Goal: Obtain resource: Obtain resource

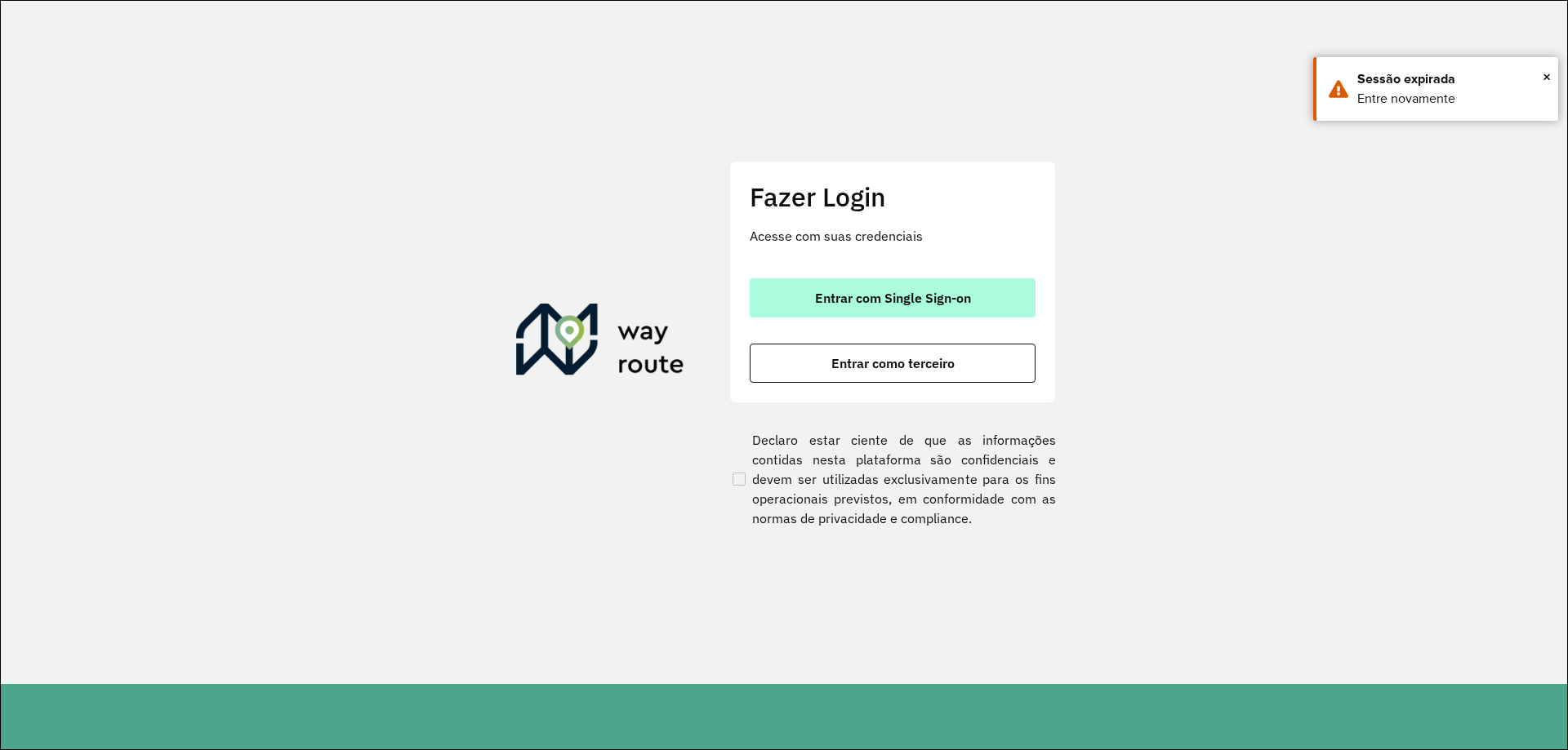
click at [926, 309] on button "Entrar com Single Sign-on" at bounding box center [893, 297] width 286 height 39
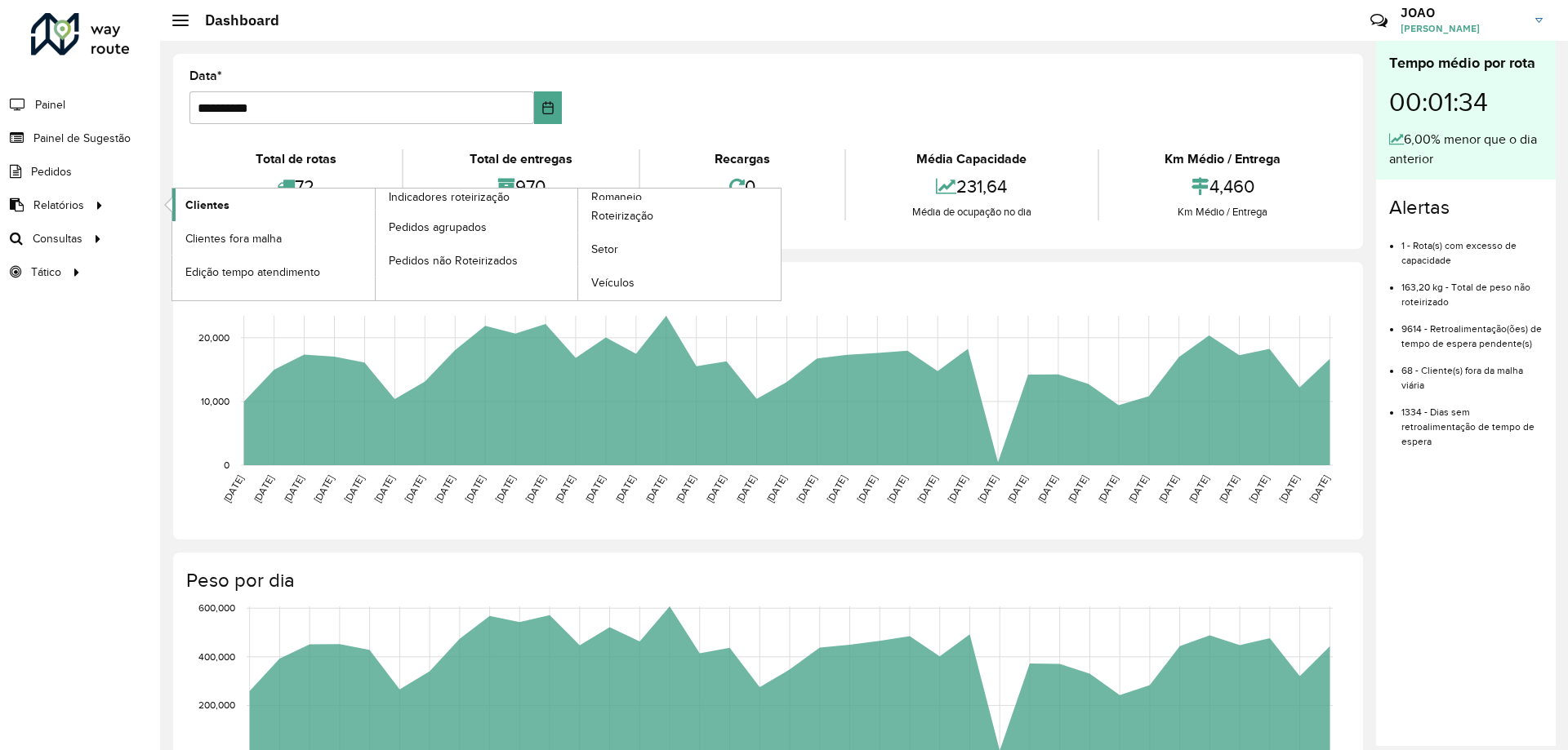
click at [234, 190] on link "Clientes" at bounding box center [274, 204] width 202 height 32
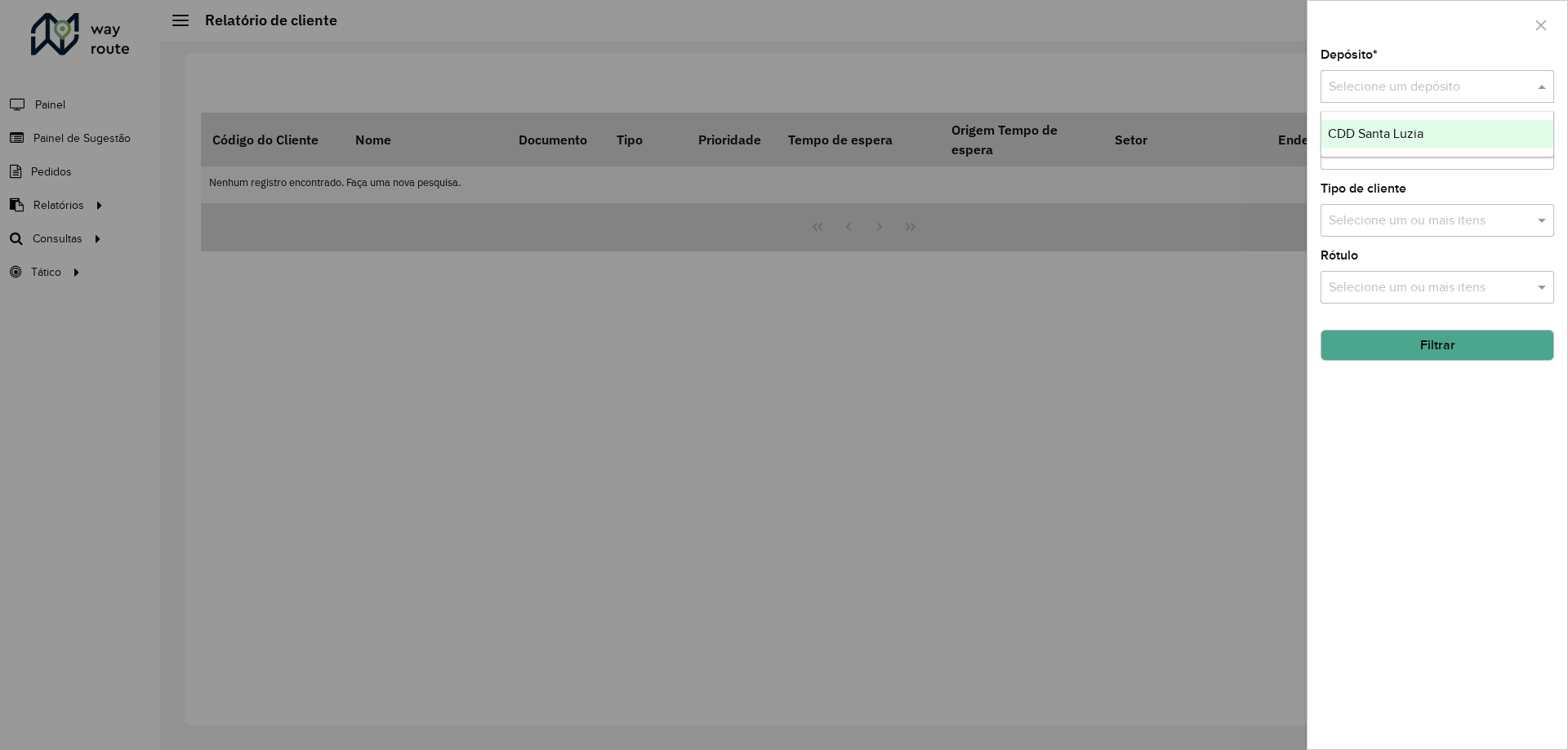
click at [1471, 84] on input "text" at bounding box center [1421, 87] width 185 height 19
click at [1448, 132] on div "CDD Santa Luzia" at bounding box center [1437, 134] width 232 height 28
click at [1447, 348] on button "Filtrar" at bounding box center [1437, 345] width 234 height 31
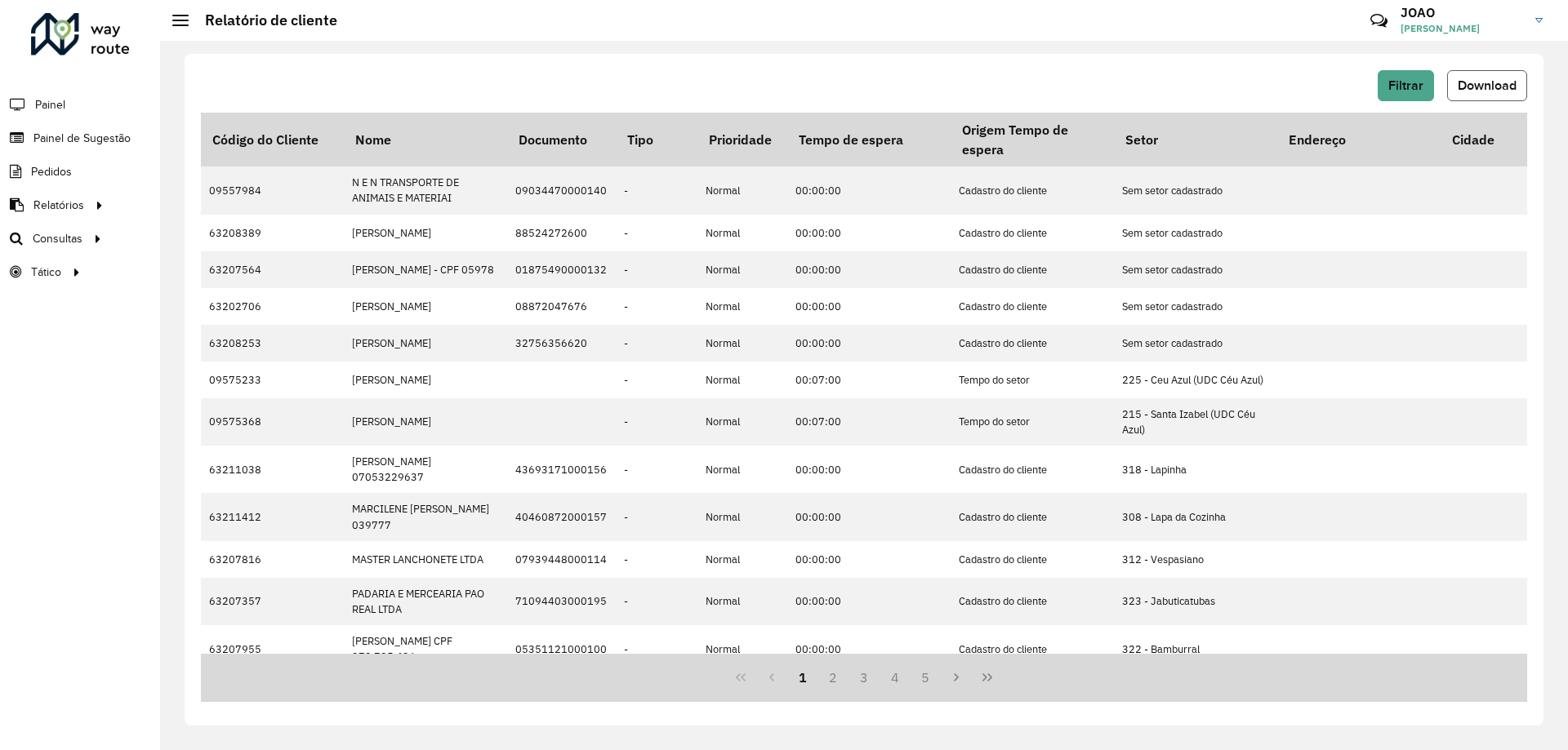
click at [1493, 87] on span "Download" at bounding box center [1486, 85] width 58 height 14
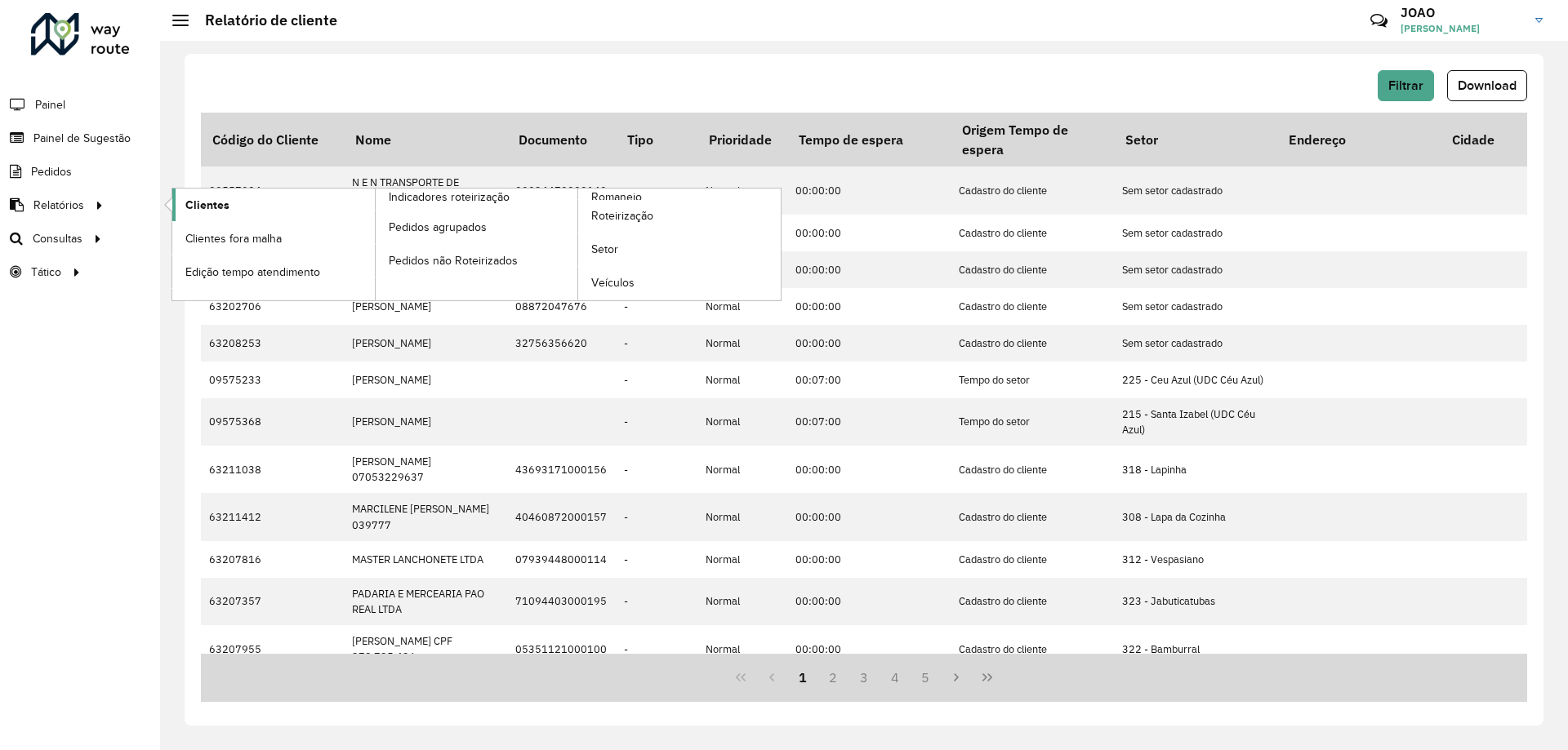
click at [215, 212] on span "Clientes" at bounding box center [207, 206] width 44 height 17
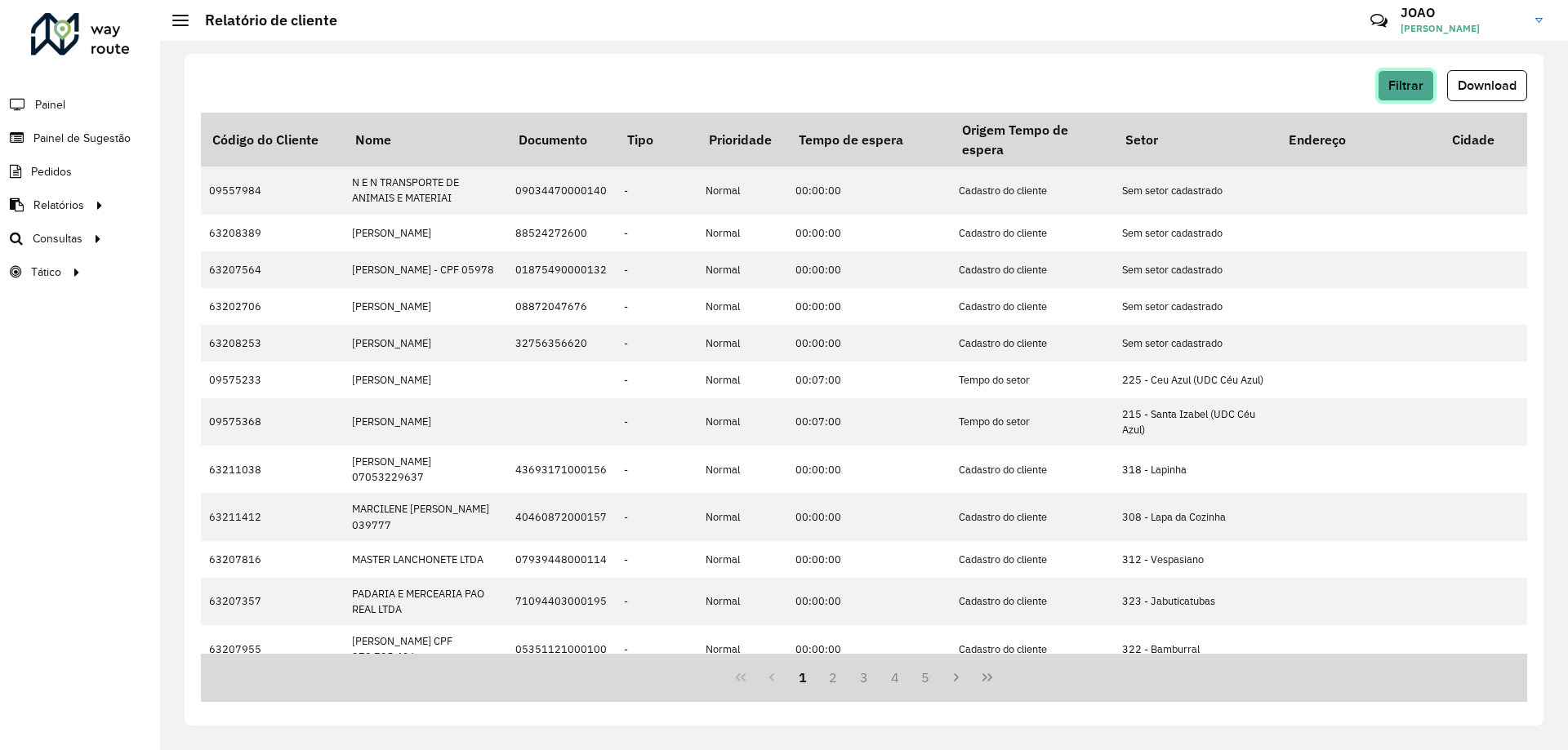
click at [1406, 93] on button "Filtrar" at bounding box center [1405, 86] width 57 height 31
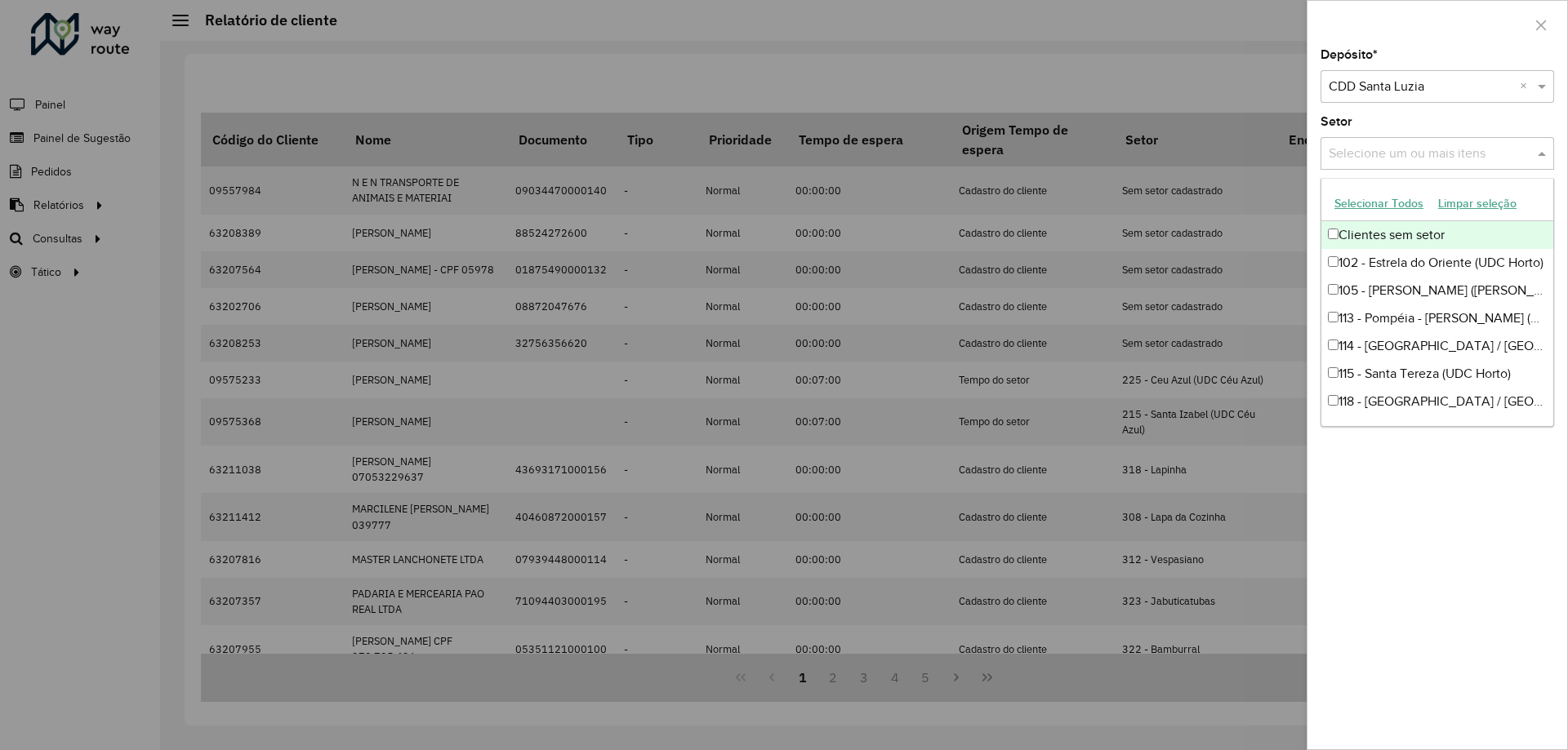
click at [1424, 150] on input "text" at bounding box center [1429, 154] width 209 height 19
click at [1424, 152] on input "text" at bounding box center [1429, 154] width 209 height 19
click at [1441, 549] on div "Depósito * Selecione um depósito × CDD Santa Luzia × Setor Selecione um ou mais…" at bounding box center [1437, 399] width 260 height 700
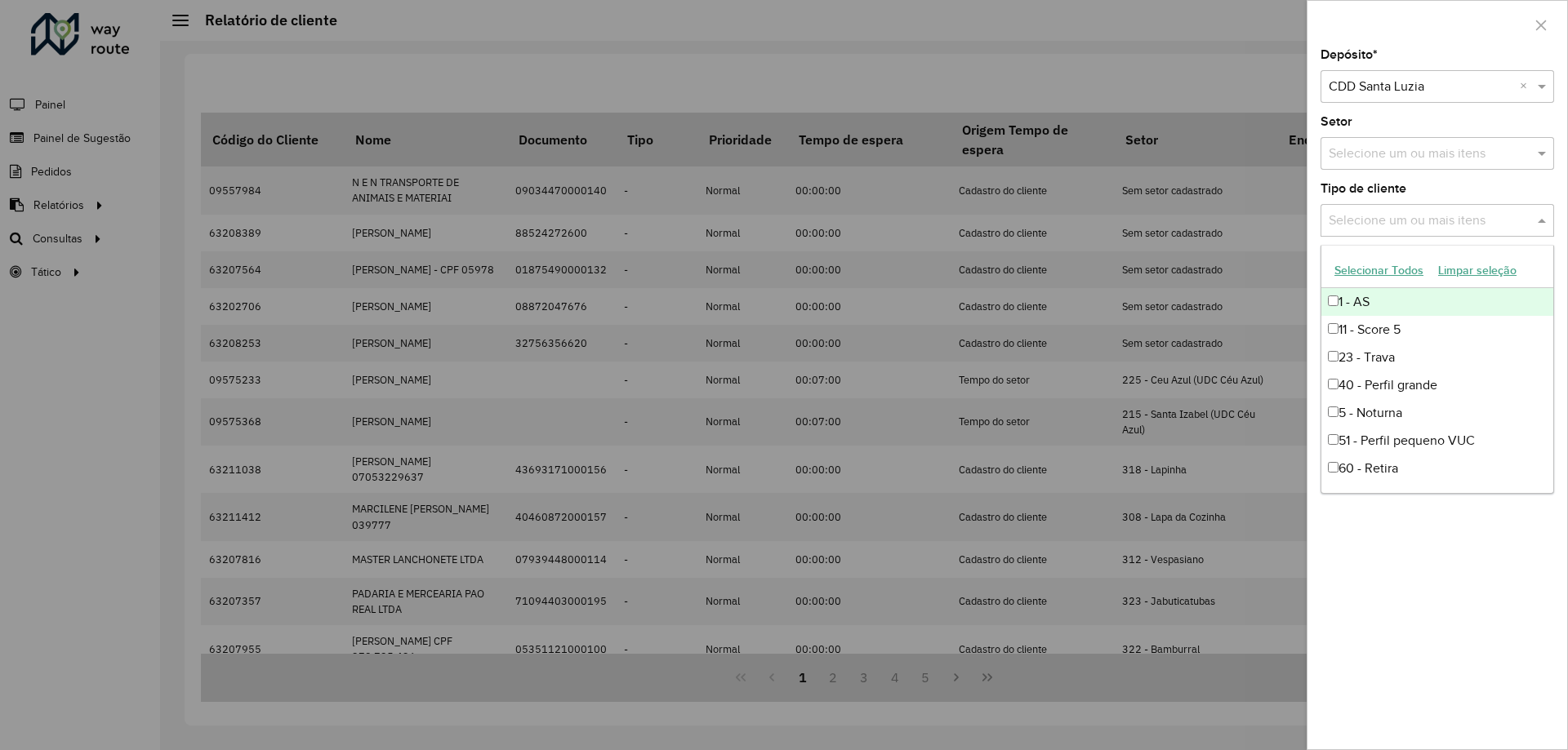
click at [1393, 233] on div "Selecione um ou mais itens" at bounding box center [1437, 220] width 234 height 32
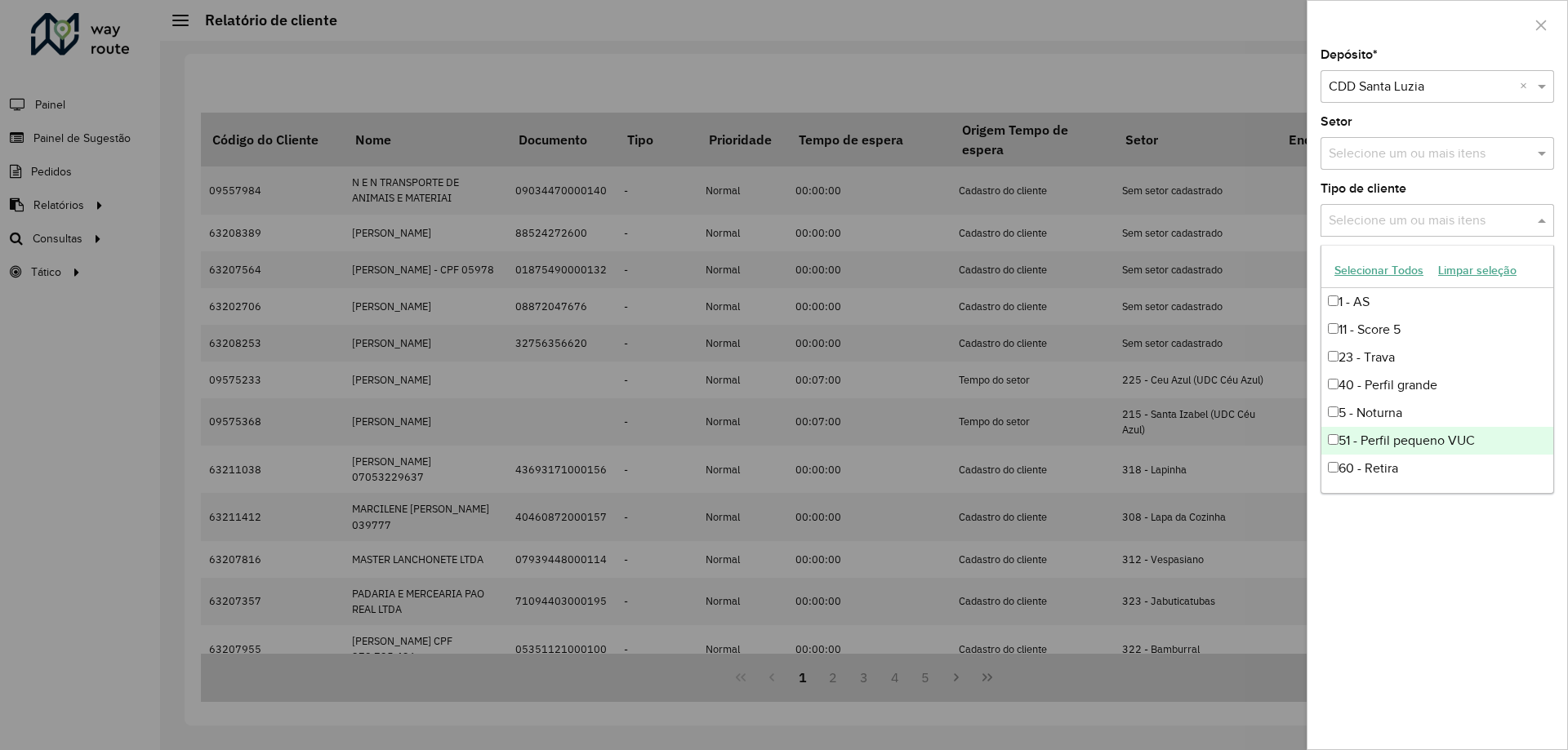
click at [1404, 625] on div "Depósito * Selecione um depósito × CDD Santa Luzia × Setor Selecione um ou mais…" at bounding box center [1437, 399] width 260 height 700
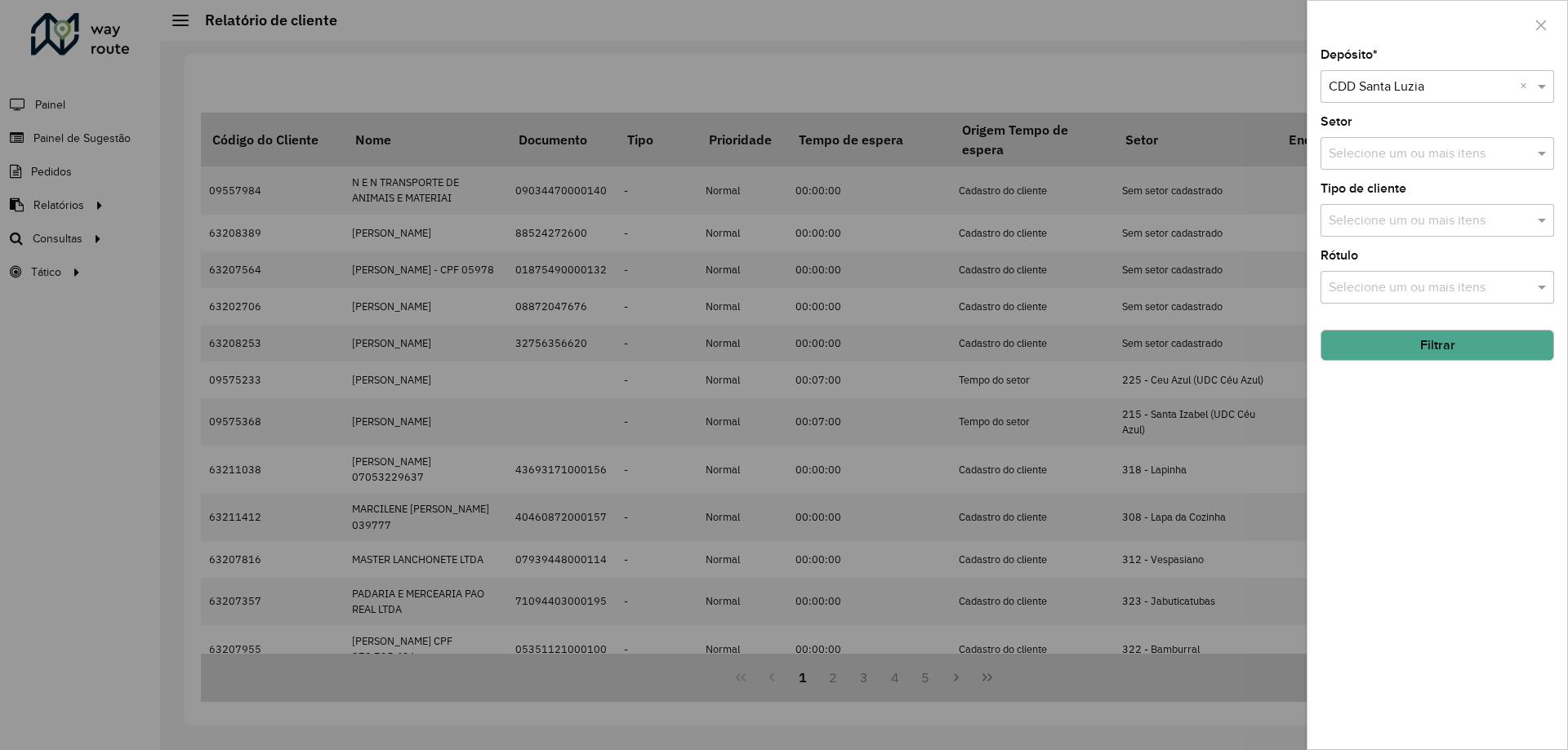
click at [1402, 227] on input "text" at bounding box center [1429, 221] width 209 height 19
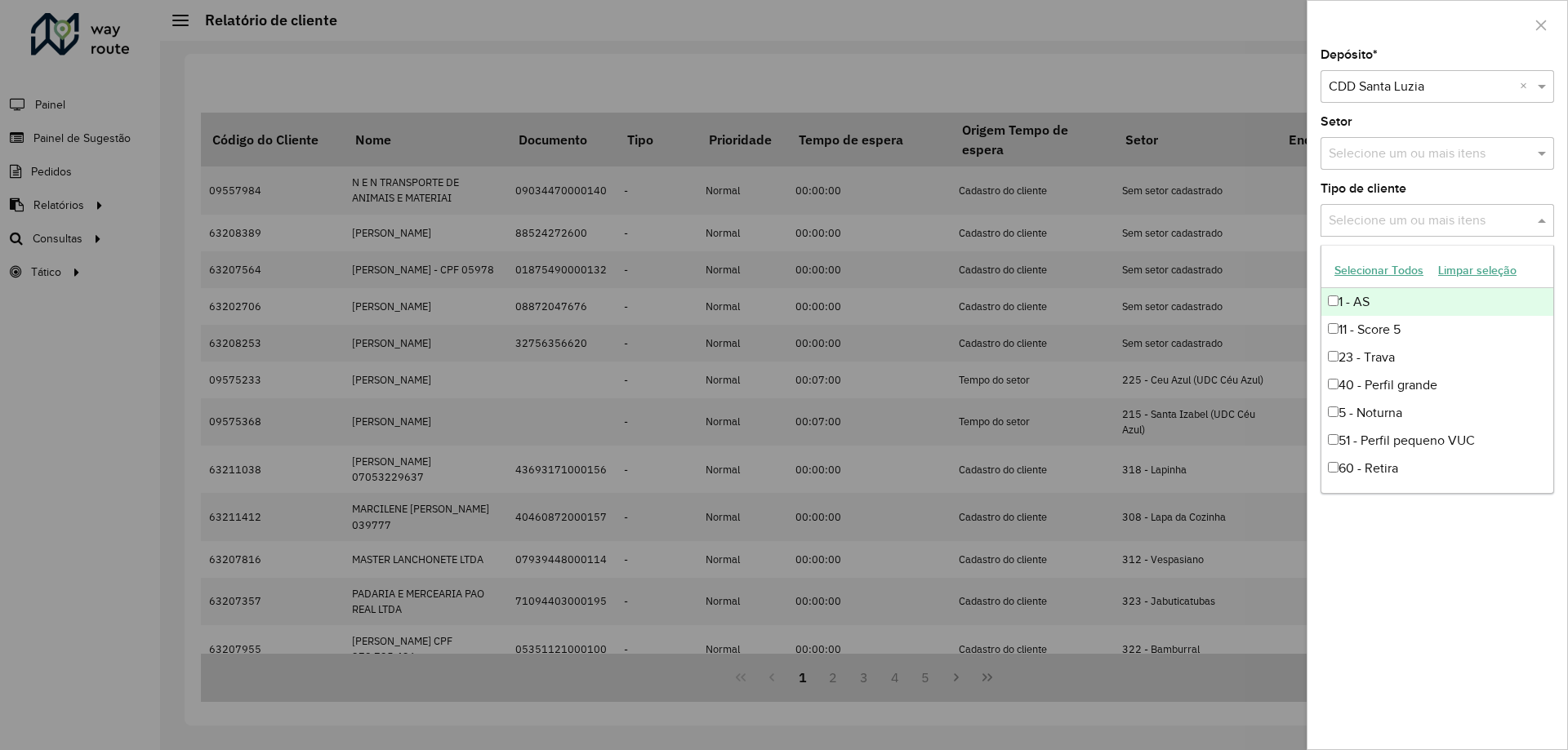
click at [1374, 270] on button "Selecionar Todos" at bounding box center [1378, 270] width 104 height 25
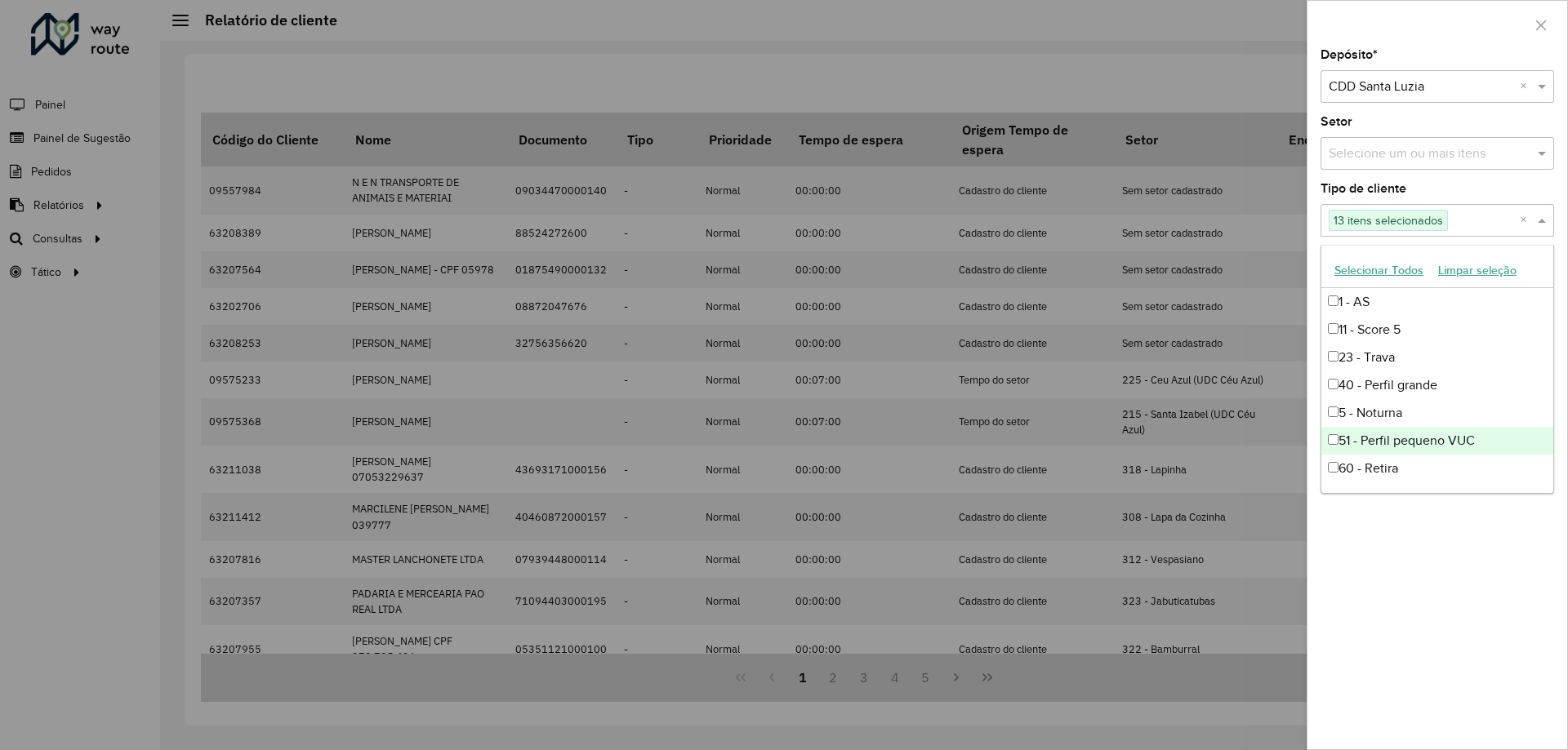
click at [1408, 549] on div "Depósito * Selecione um depósito × CDD Santa Luzia × Setor Selecione um ou mais…" at bounding box center [1437, 399] width 260 height 700
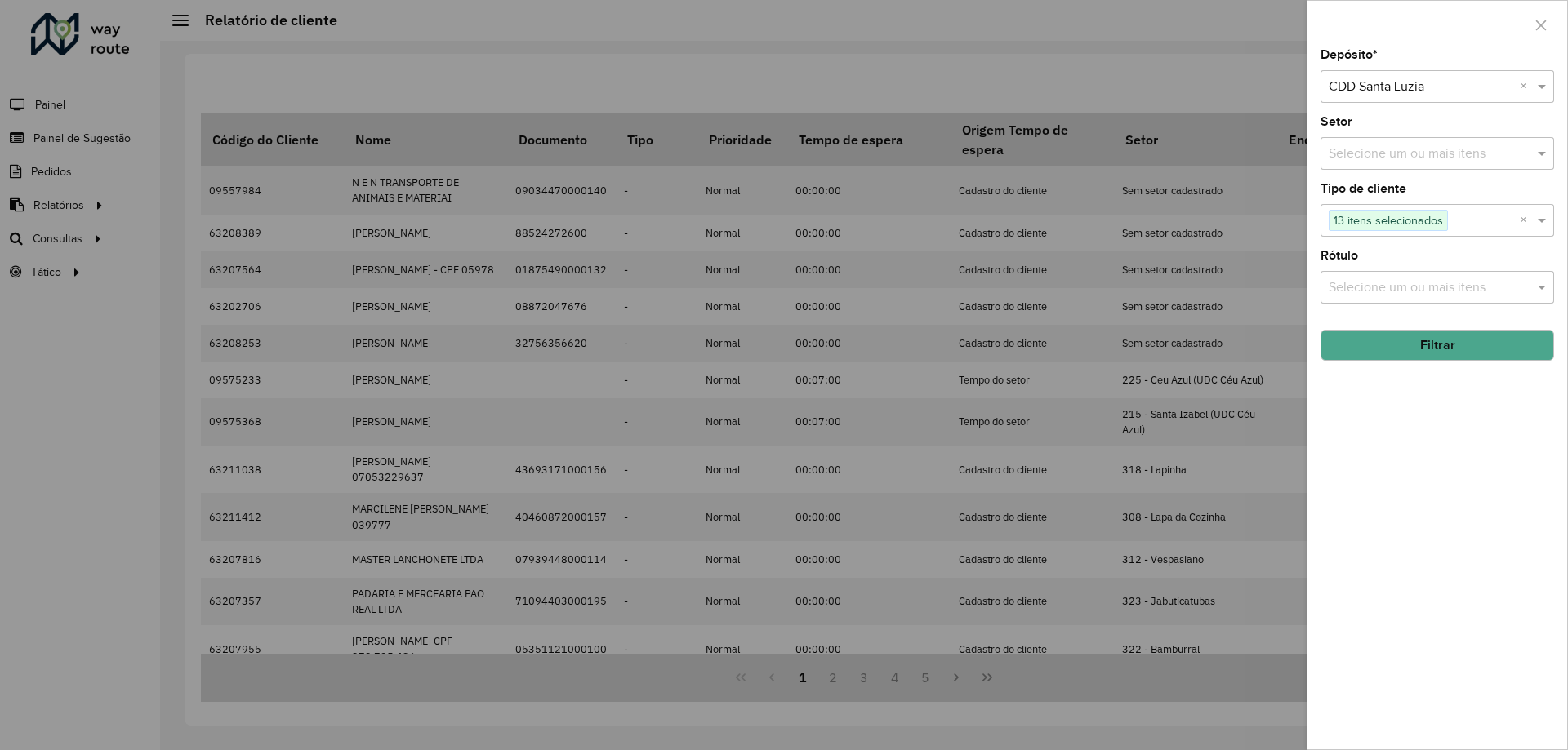
click at [1446, 350] on button "Filtrar" at bounding box center [1437, 345] width 234 height 31
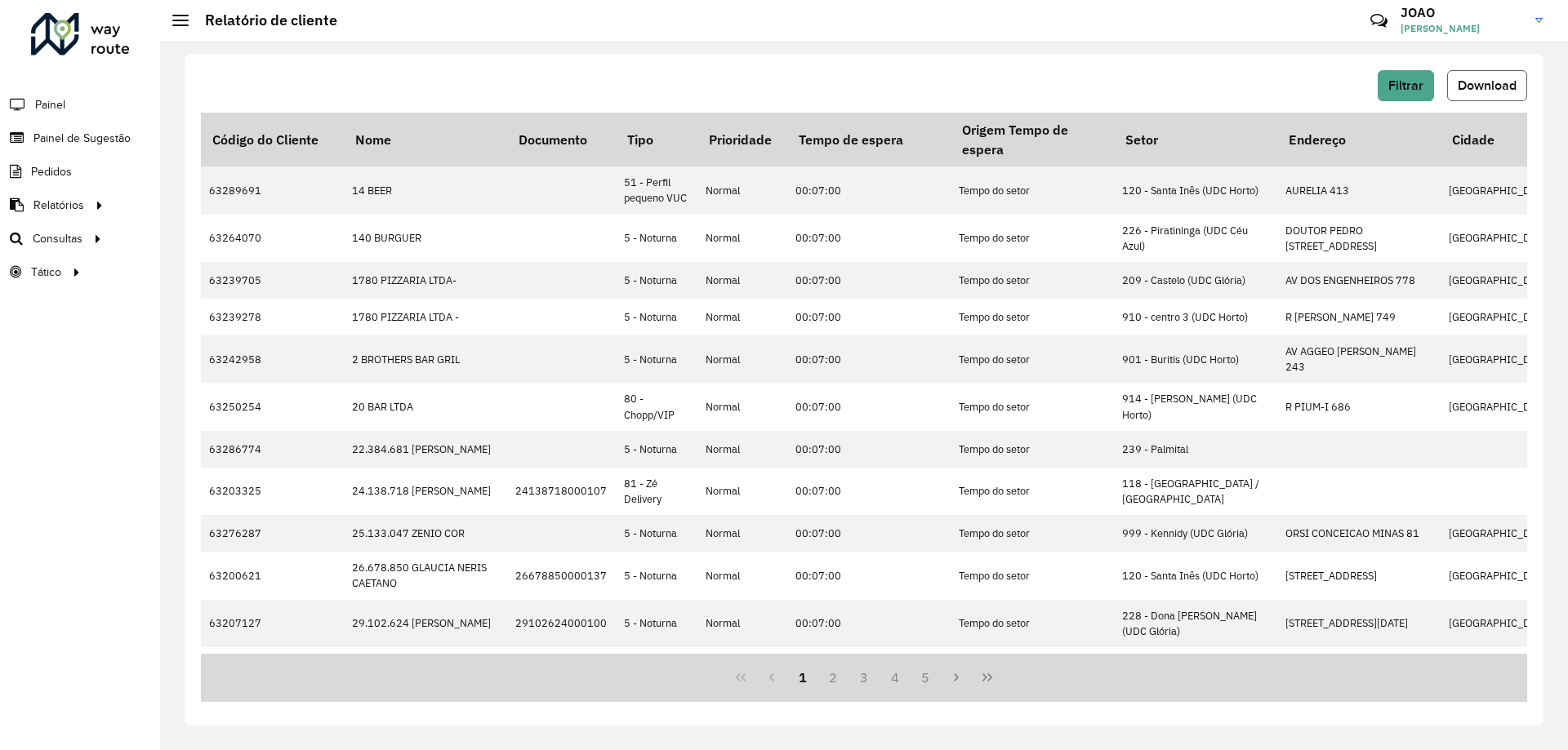
click at [1474, 90] on span "Download" at bounding box center [1486, 85] width 58 height 14
